Goal: Task Accomplishment & Management: Manage account settings

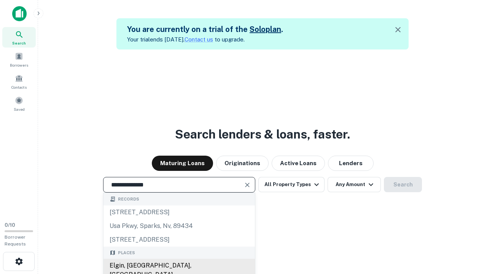
click at [179, 266] on div "Elgin, [GEOGRAPHIC_DATA], [GEOGRAPHIC_DATA]" at bounding box center [180, 270] width 152 height 23
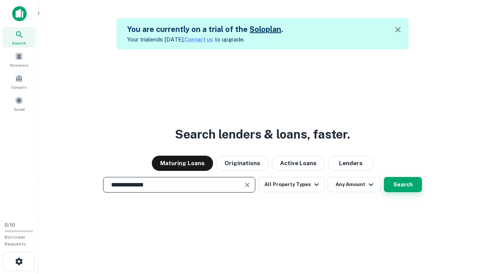
type input "**********"
click at [403, 185] on button "Search" at bounding box center [403, 184] width 38 height 15
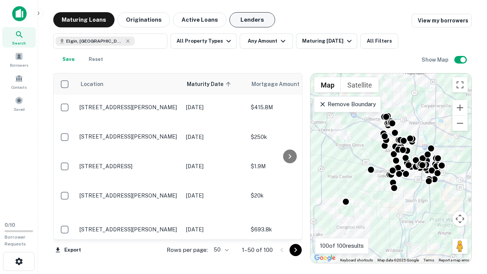
click at [252, 20] on button "Lenders" at bounding box center [253, 19] width 46 height 15
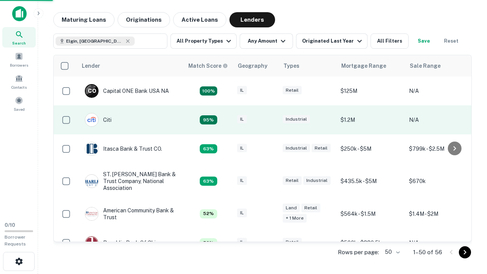
click at [270, 120] on div "IL" at bounding box center [256, 120] width 38 height 10
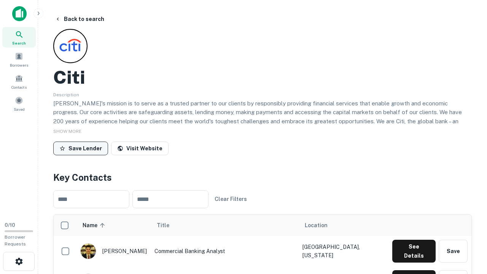
click at [81, 148] on button "Save Lender" at bounding box center [80, 149] width 55 height 14
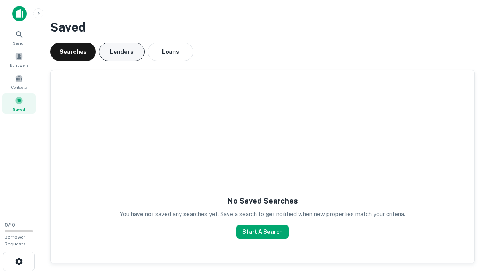
click at [122, 52] on button "Lenders" at bounding box center [122, 52] width 46 height 18
